Goal: Information Seeking & Learning: Learn about a topic

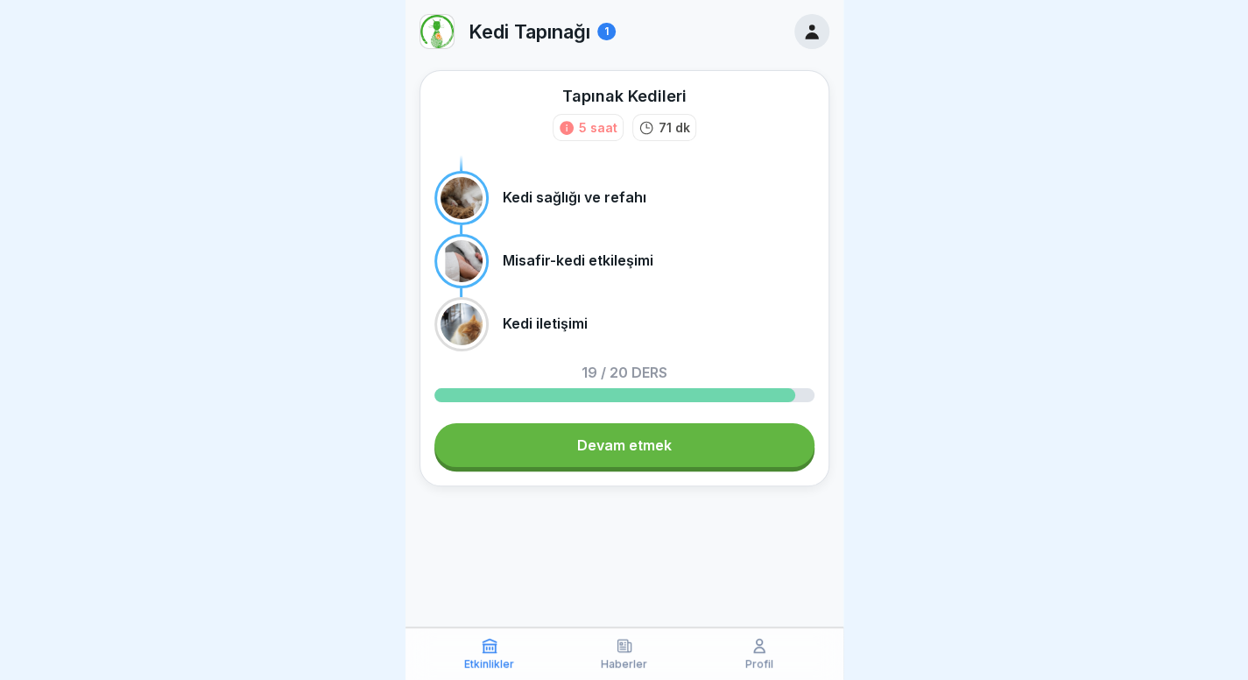
click at [610, 446] on font "Devam etmek" at bounding box center [624, 445] width 95 height 18
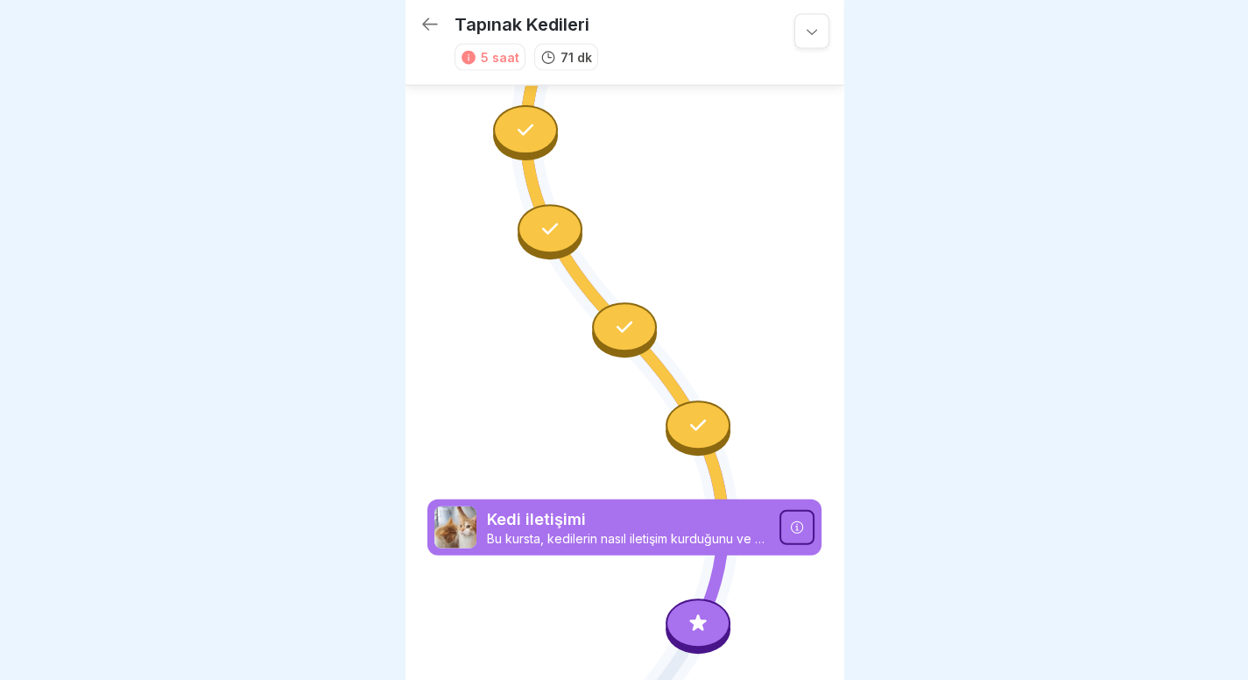
scroll to position [2149, 0]
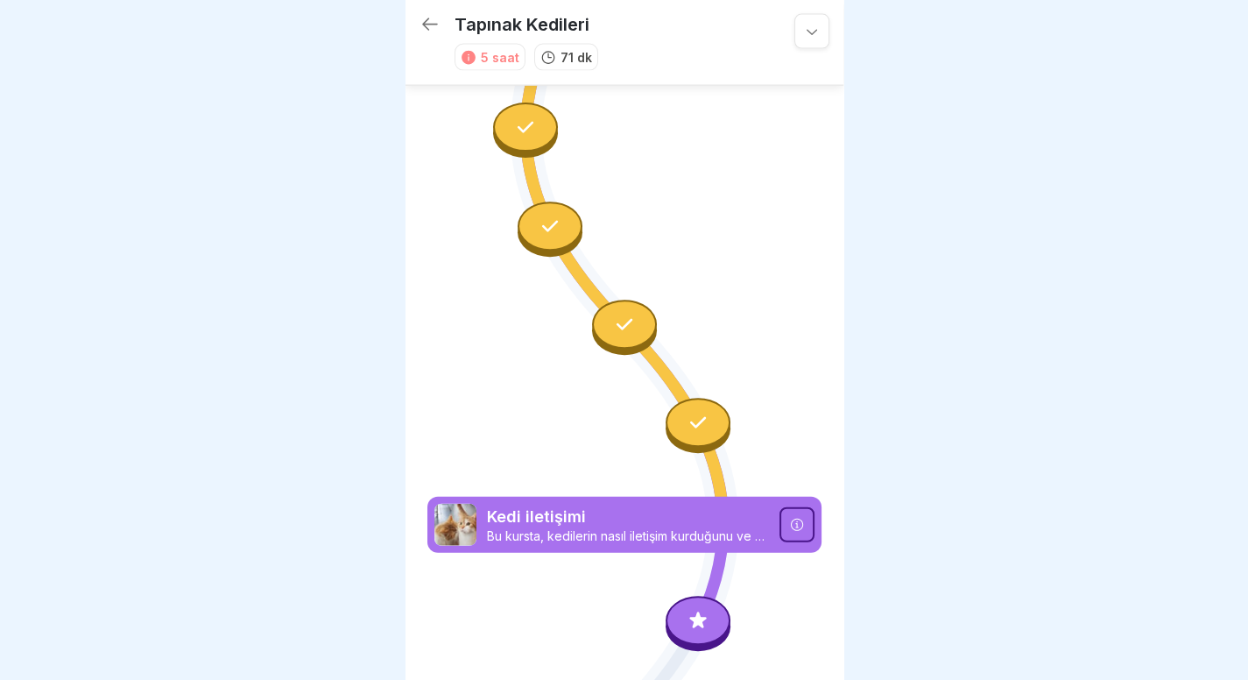
click at [310, 537] on div at bounding box center [624, 340] width 1248 height 680
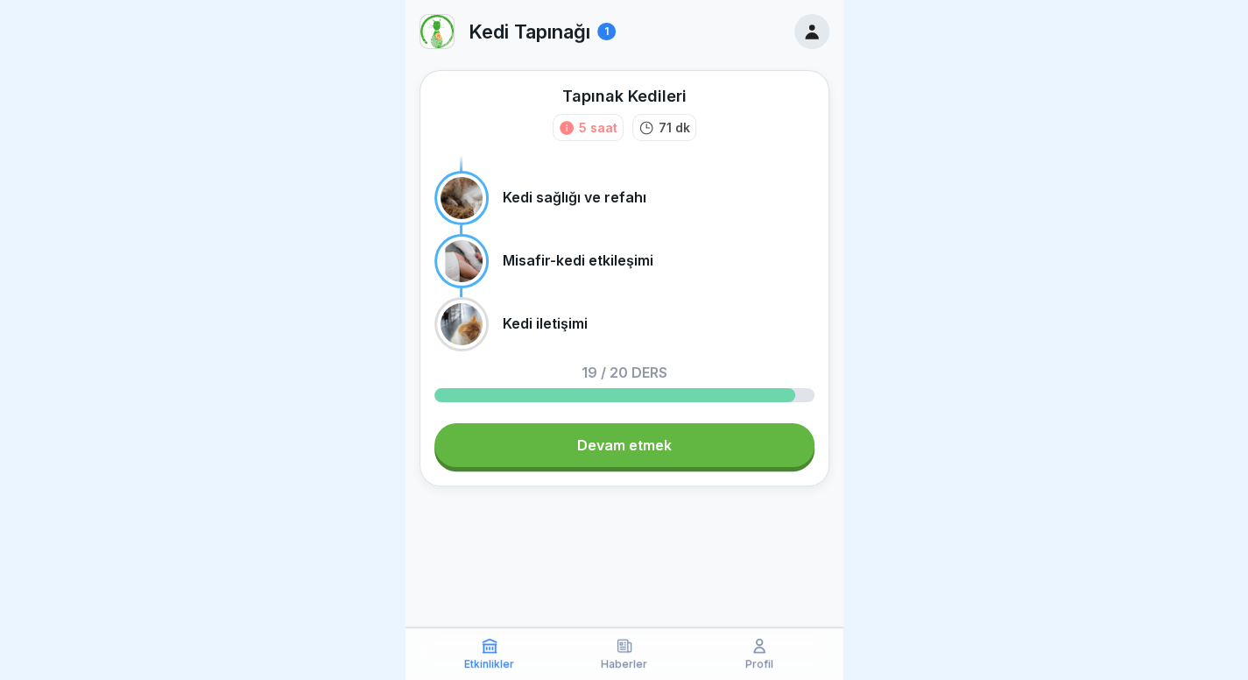
click at [568, 433] on link "Devam etmek" at bounding box center [624, 445] width 380 height 44
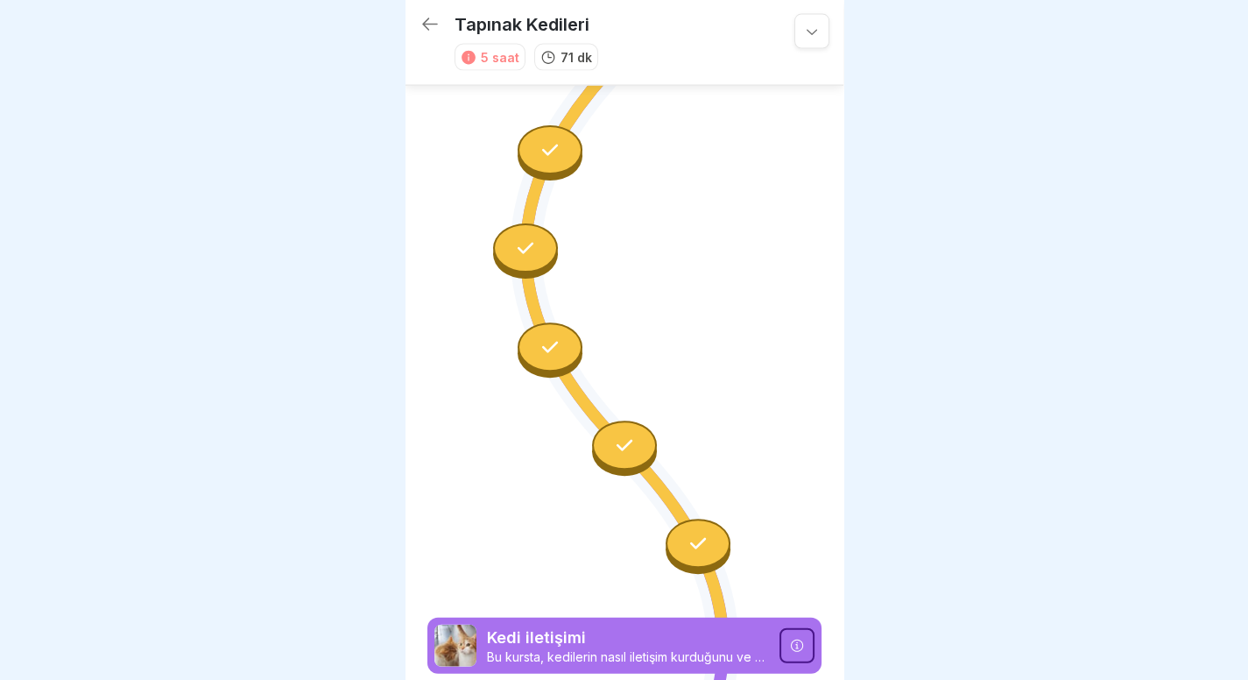
scroll to position [2149, 0]
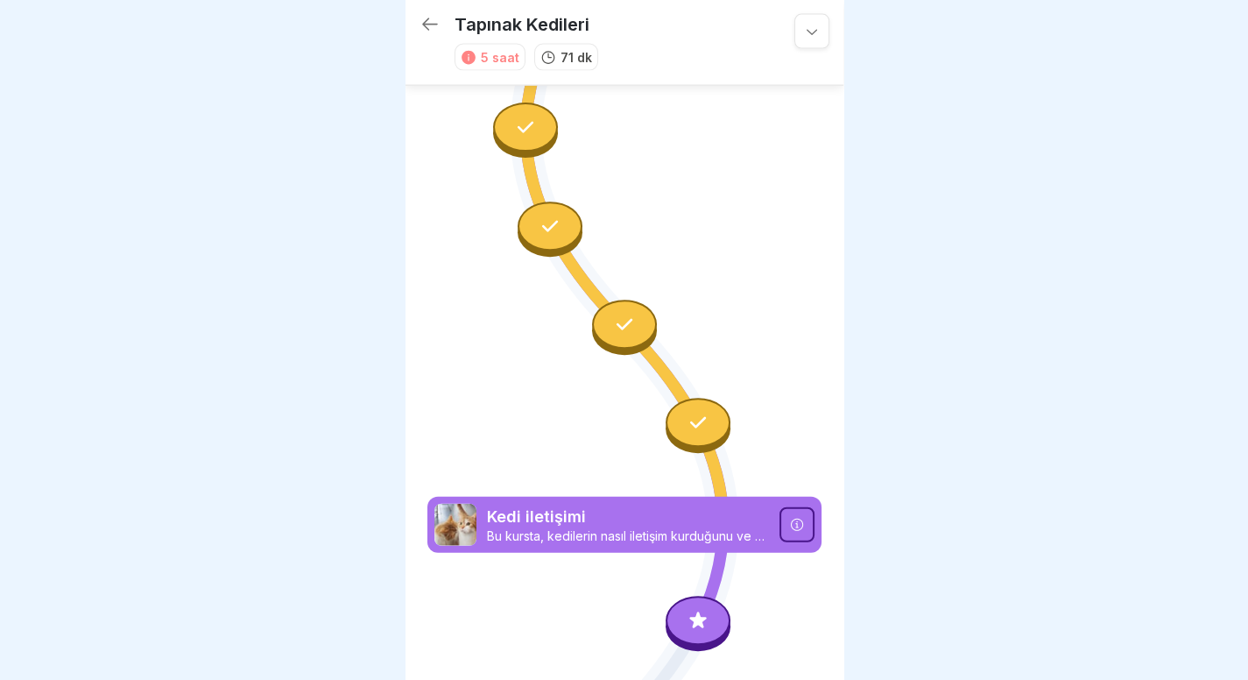
click at [694, 596] on div at bounding box center [698, 620] width 65 height 49
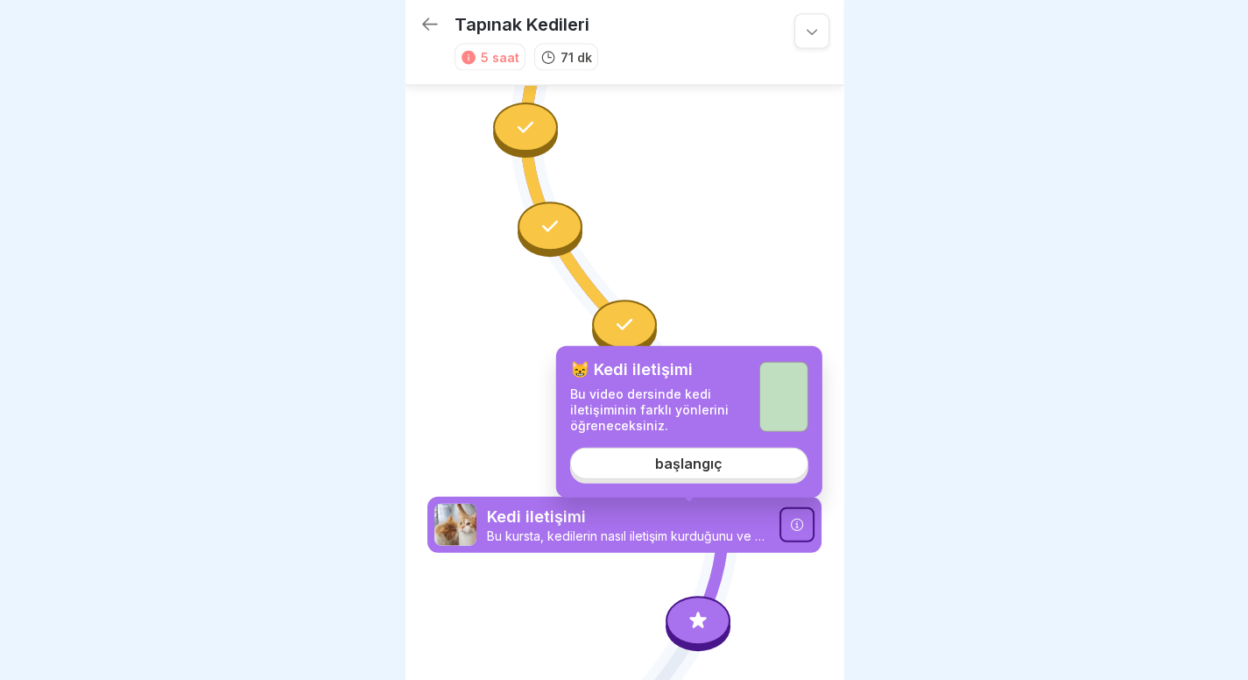
click at [700, 480] on div "😸 Kedi iletişimi Bu video dersinde kedi iletişiminin farklı yönlerini öğrenecek…" at bounding box center [689, 422] width 266 height 152
click at [714, 465] on font "başlangıç" at bounding box center [688, 463] width 67 height 18
